Goal: Task Accomplishment & Management: Manage account settings

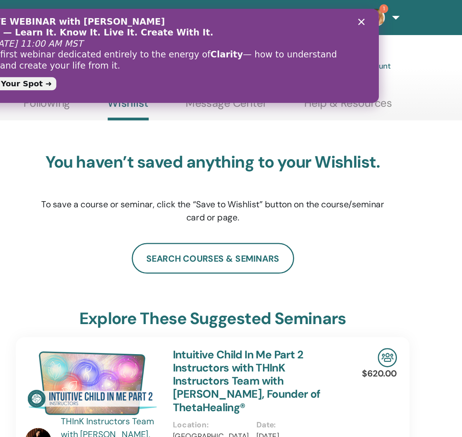
click at [239, 18] on icon "Zavřít" at bounding box center [237, 17] width 5 height 5
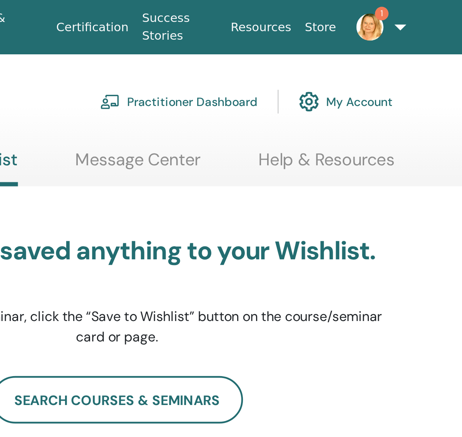
click at [374, 9] on span "1" at bounding box center [383, 12] width 18 height 6
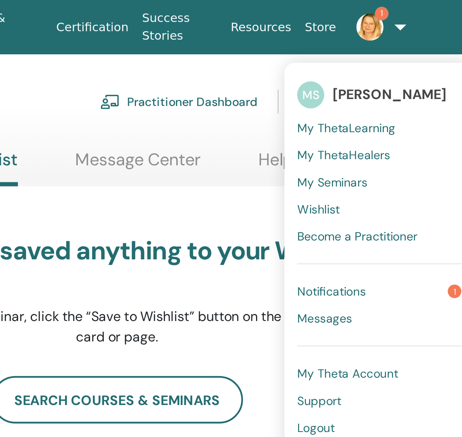
click at [350, 136] on span "Notifications" at bounding box center [365, 132] width 31 height 7
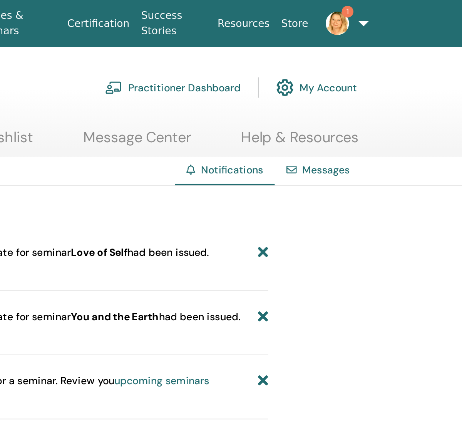
click at [196, 10] on ul "About Courses & Seminars Certification Success Stories Resources Store 1 MS Mar…" at bounding box center [280, 12] width 279 height 25
click at [371, 15] on link "1" at bounding box center [384, 12] width 27 height 25
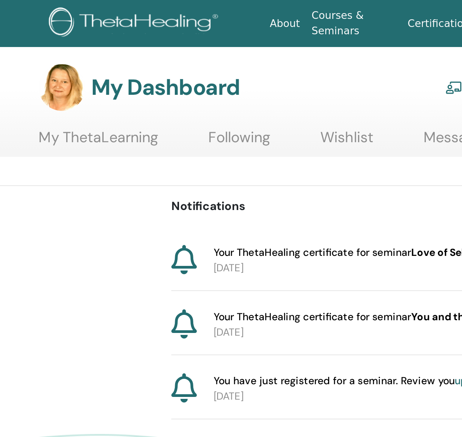
click at [62, 77] on link "My ThetaLearning" at bounding box center [76, 75] width 63 height 15
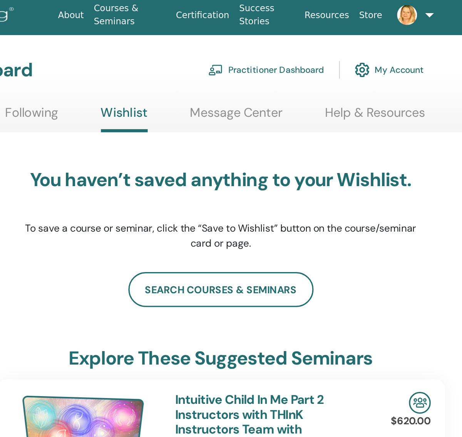
click at [351, 45] on link "My Account" at bounding box center [372, 46] width 43 height 17
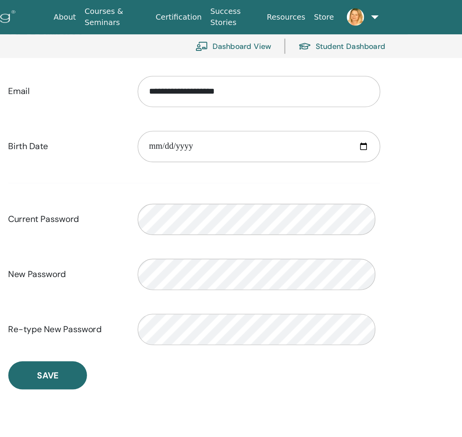
scroll to position [92, 0]
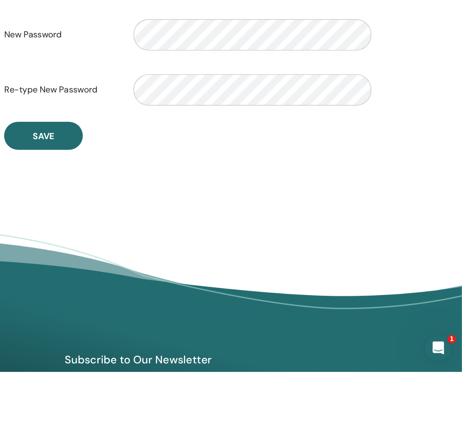
click at [135, 258] on button "Save" at bounding box center [163, 268] width 56 height 20
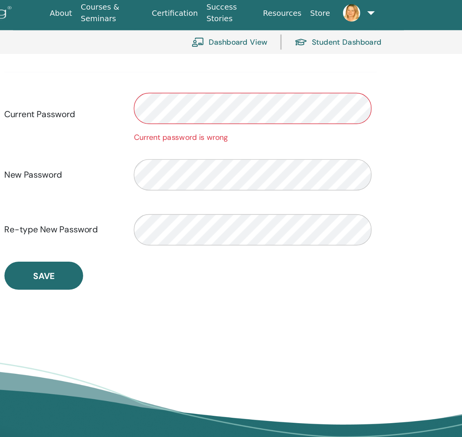
click at [228, 105] on div "Current password is wrong" at bounding box center [314, 101] width 173 height 8
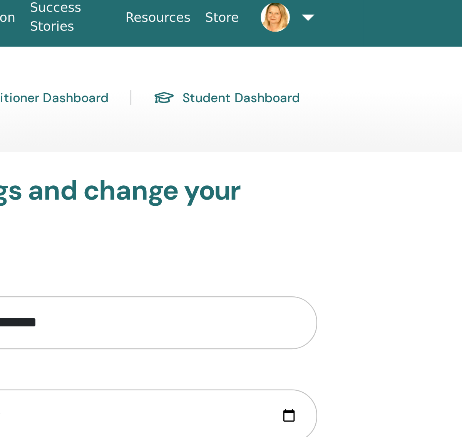
scroll to position [0, 191]
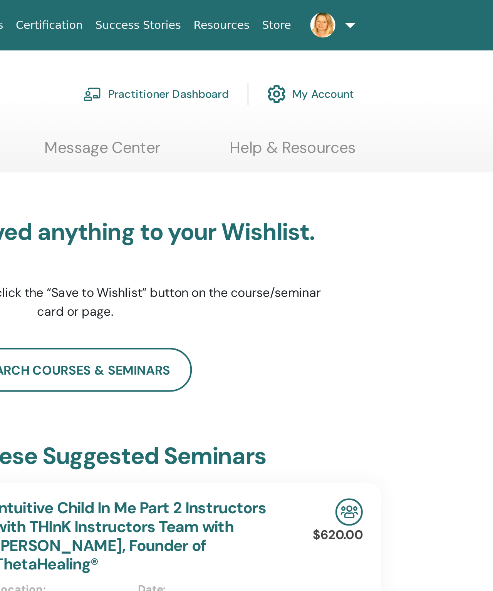
click at [381, 53] on link "My Account" at bounding box center [402, 46] width 43 height 17
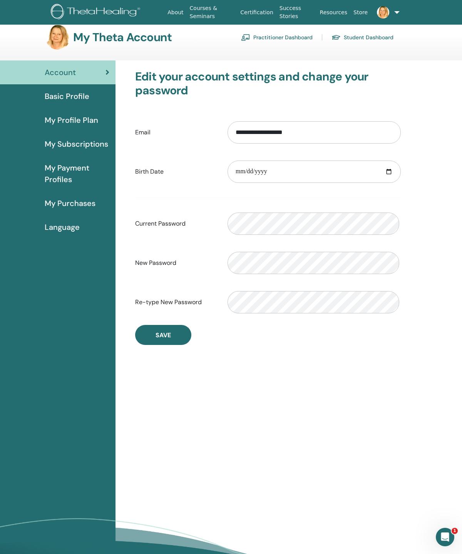
scroll to position [22, 0]
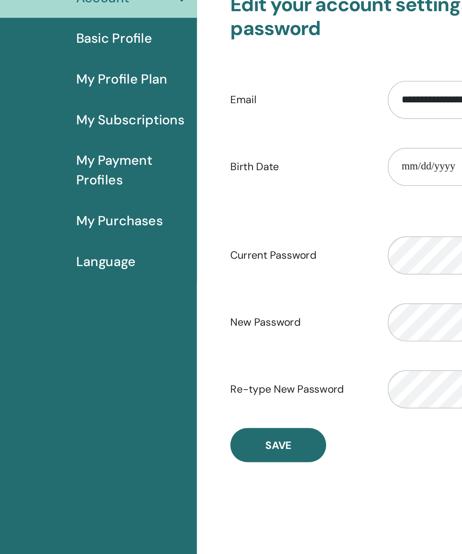
click at [68, 219] on link "Language" at bounding box center [57, 231] width 115 height 24
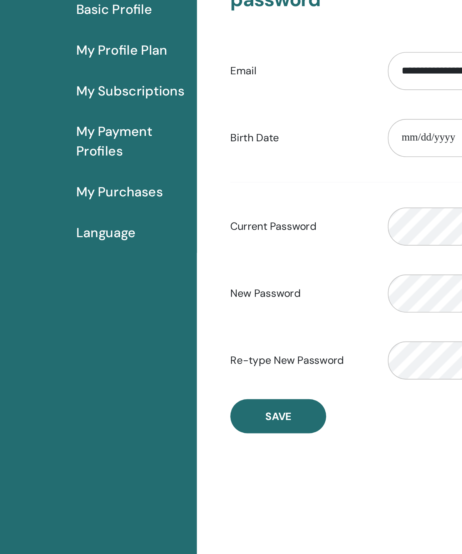
scroll to position [0, 0]
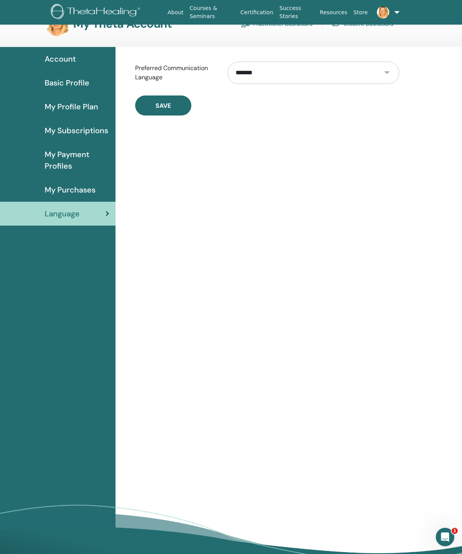
click at [386, 74] on select "**********" at bounding box center [314, 73] width 172 height 22
select select "***"
